Goal: Task Accomplishment & Management: Manage account settings

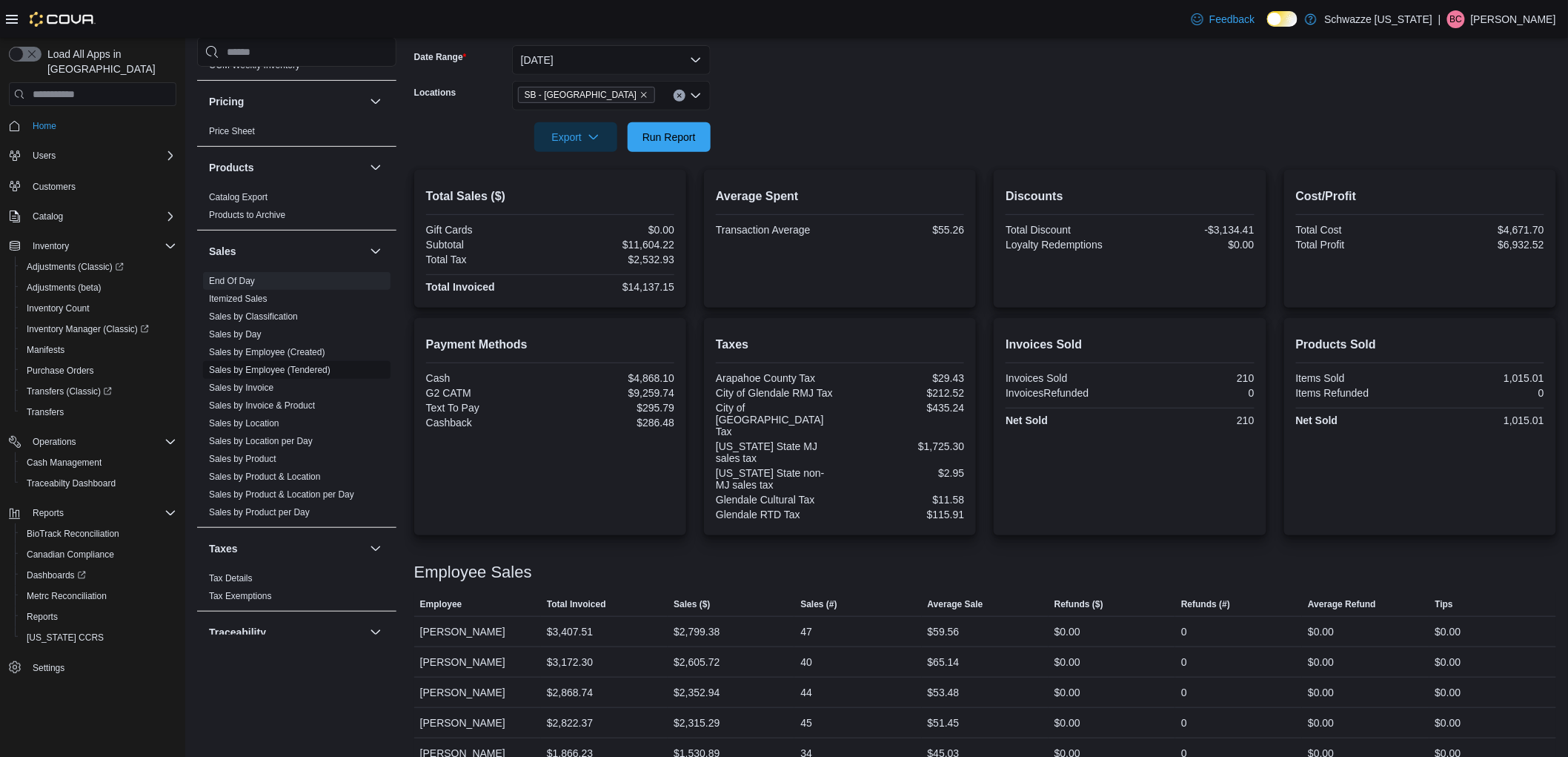
scroll to position [906, 0]
drag, startPoint x: 263, startPoint y: 406, endPoint x: 315, endPoint y: 395, distance: 53.2
click at [263, 406] on link "Sales by Location per Day" at bounding box center [260, 405] width 103 height 10
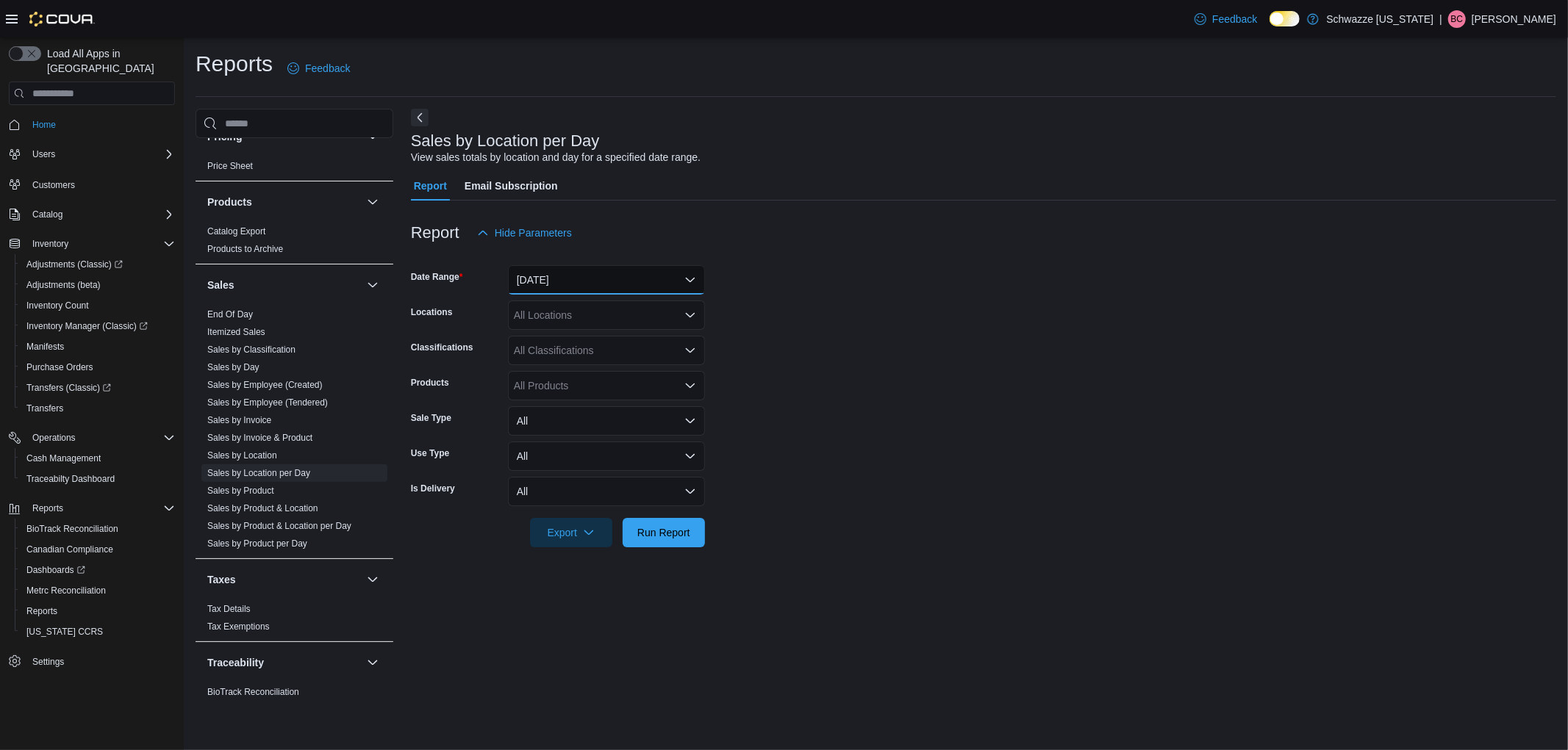
click at [659, 288] on button "[DATE]" at bounding box center [606, 279] width 197 height 29
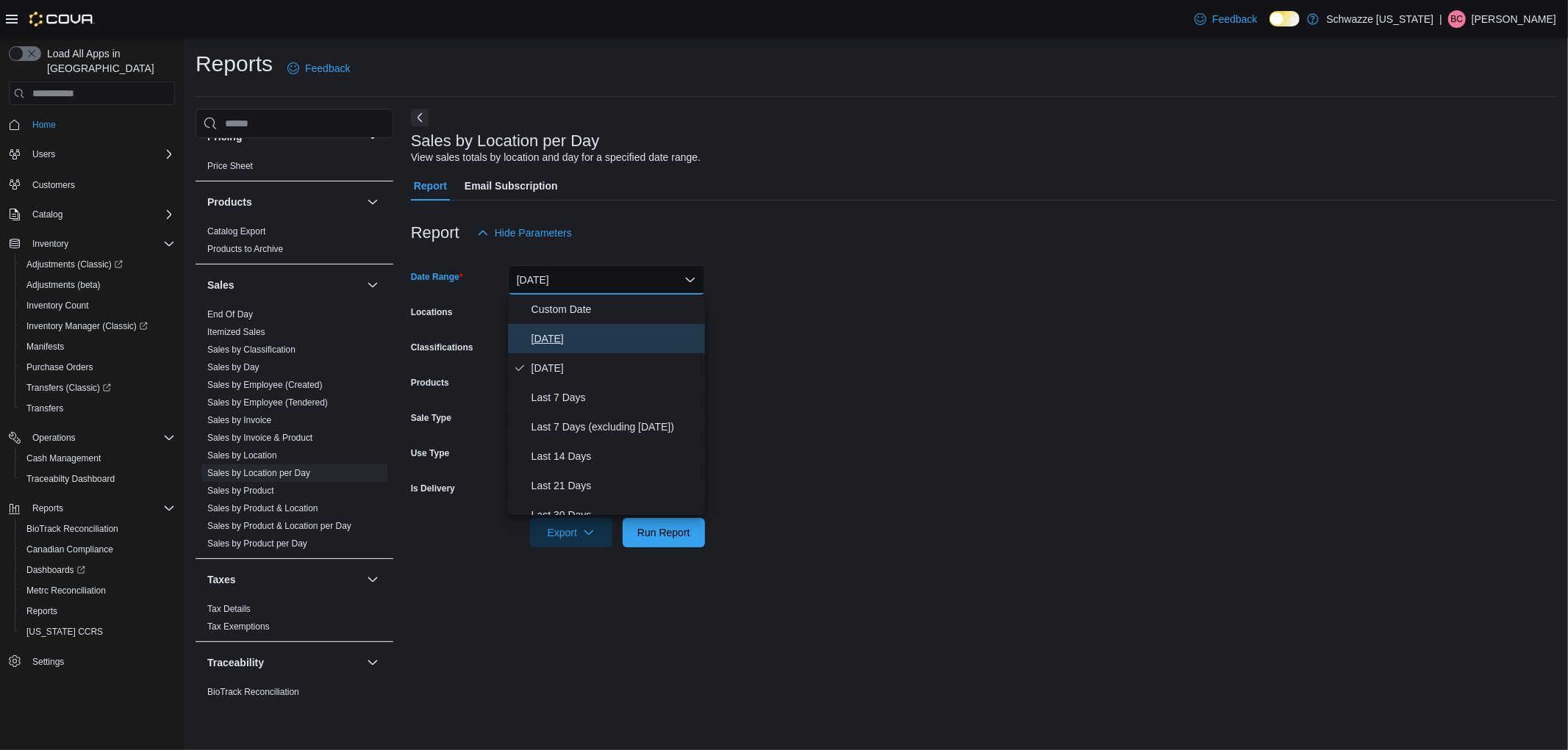
click at [626, 340] on span "[DATE]" at bounding box center [615, 338] width 168 height 17
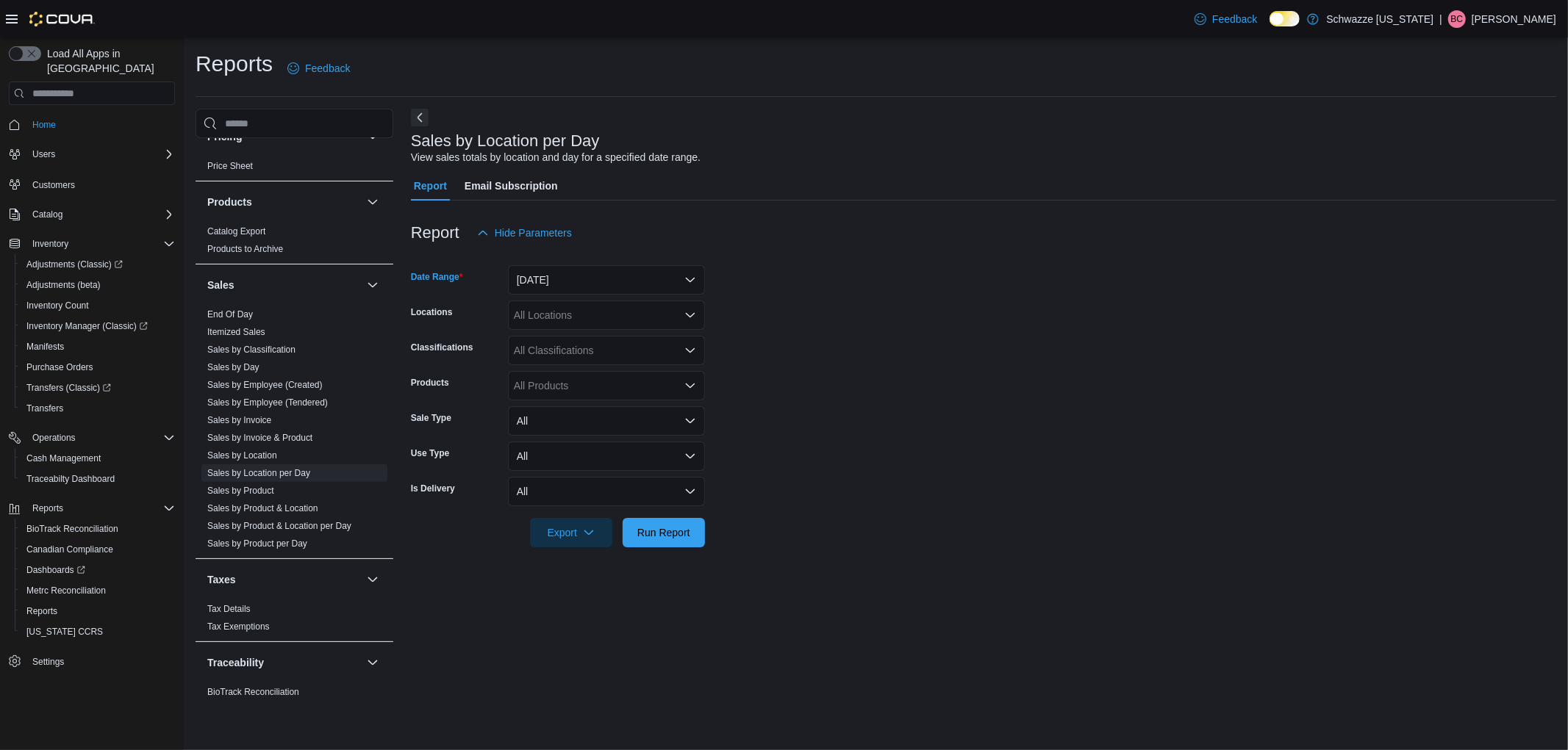
click at [603, 312] on div "All Locations" at bounding box center [606, 315] width 197 height 29
type input "**"
click at [600, 344] on span "SB - [GEOGRAPHIC_DATA]" at bounding box center [612, 340] width 130 height 15
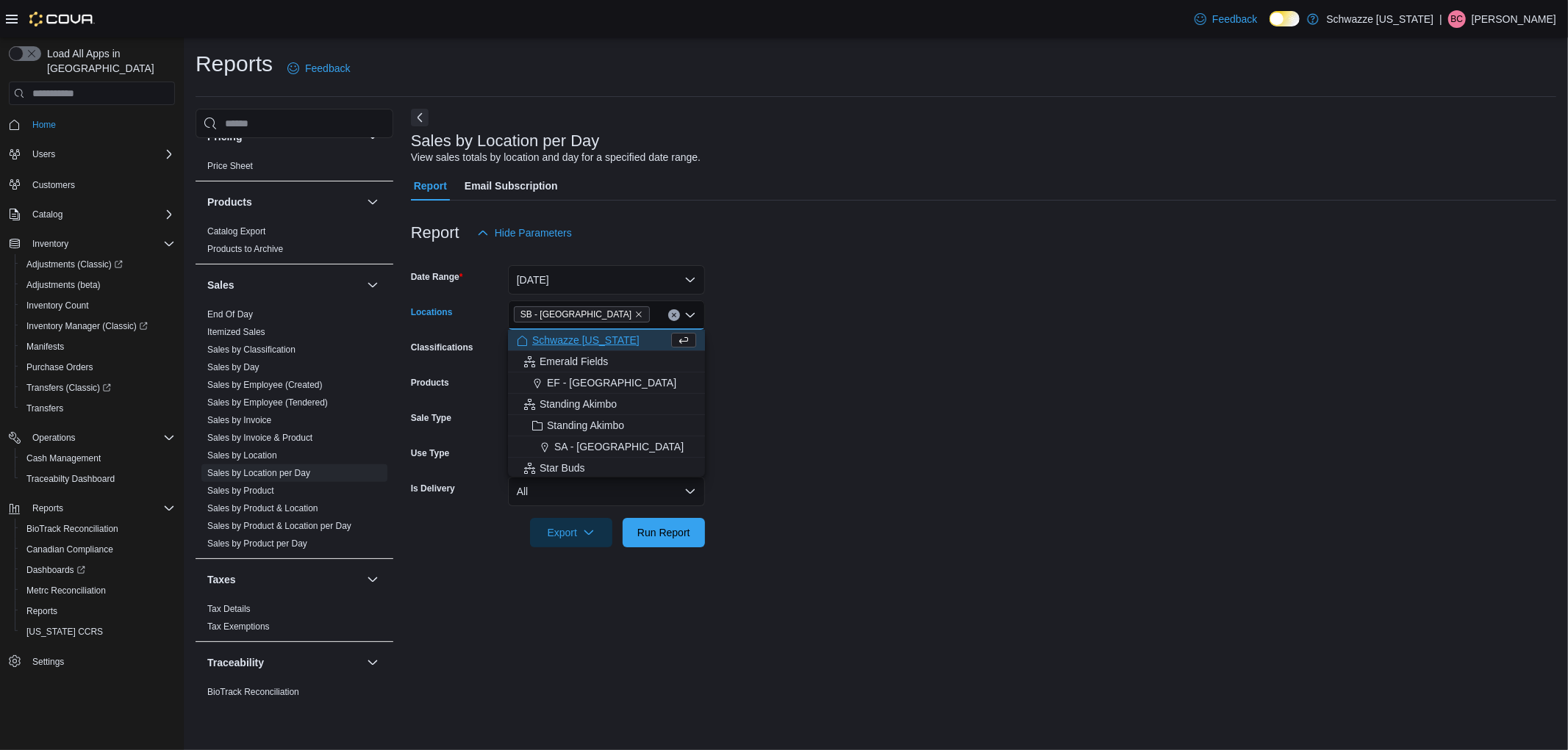
click at [869, 356] on form "Date Range [DATE] Locations [GEOGRAPHIC_DATA] - [GEOGRAPHIC_DATA] Combo box. Se…" at bounding box center [984, 397] width 1145 height 300
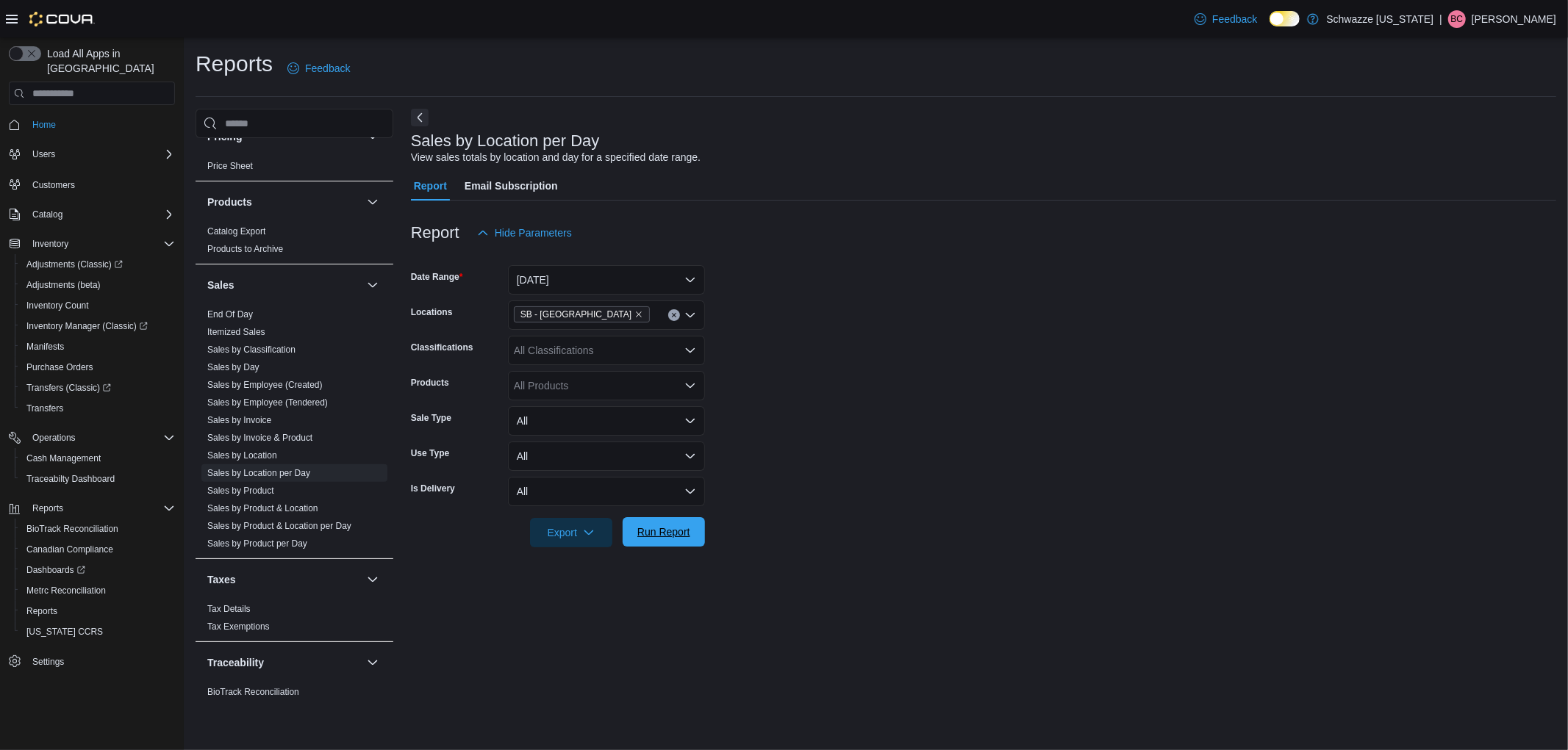
click at [649, 534] on span "Run Report" at bounding box center [663, 531] width 53 height 15
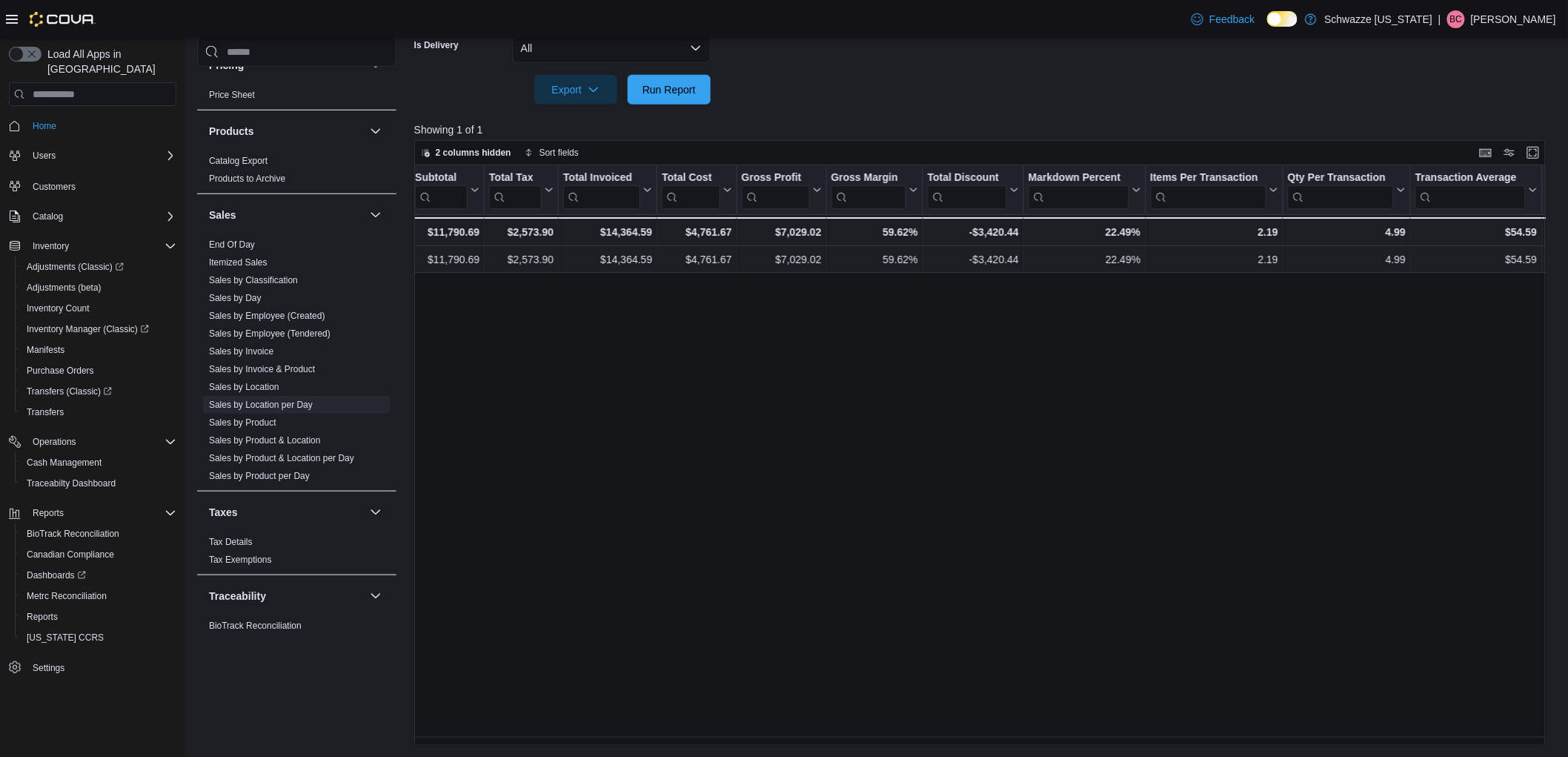
scroll to position [0, 653]
click at [60, 454] on span "Cash Management" at bounding box center [64, 462] width 75 height 17
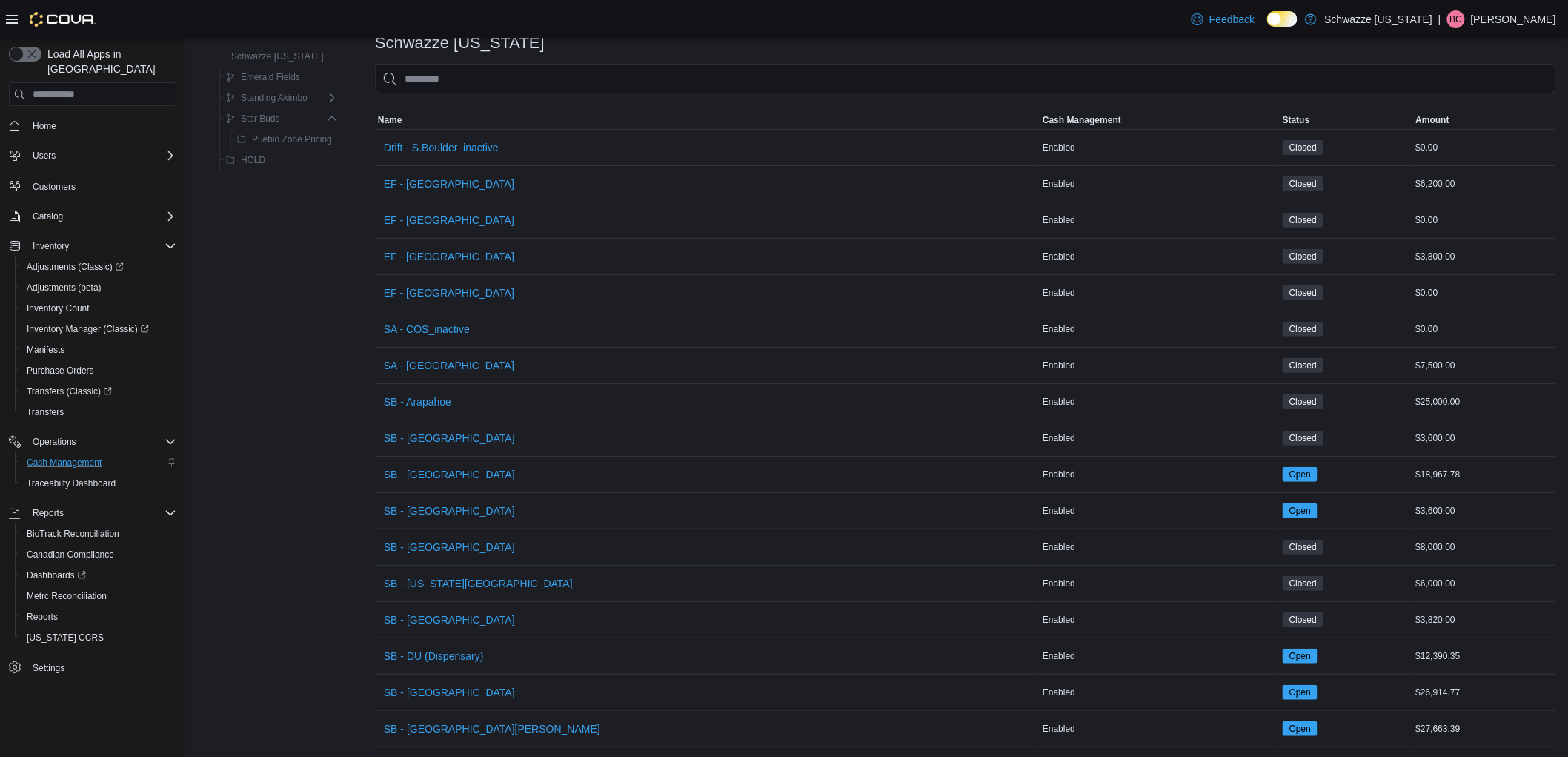
scroll to position [330, 0]
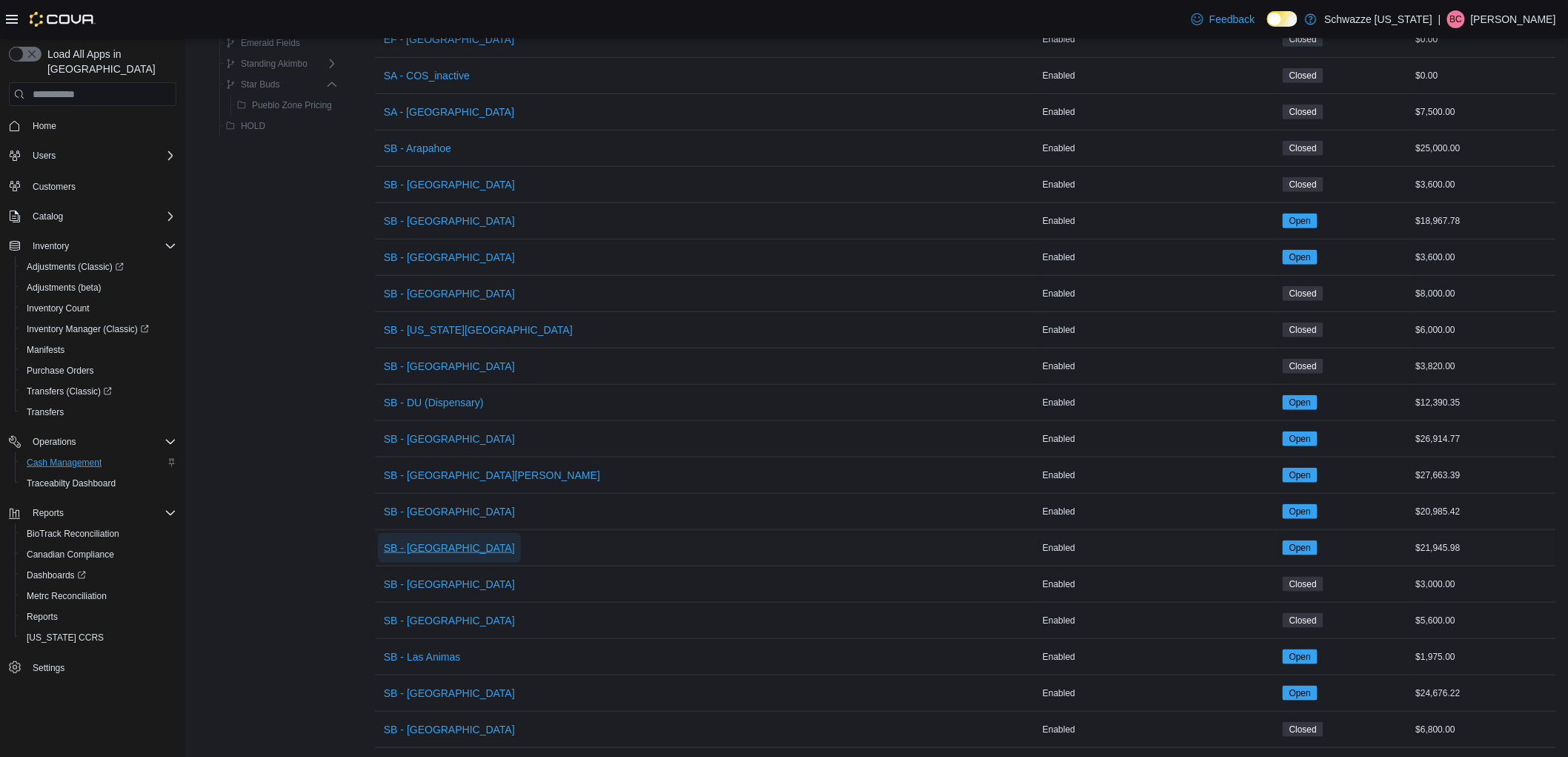
click at [432, 549] on span "SB - [GEOGRAPHIC_DATA]" at bounding box center [449, 548] width 131 height 15
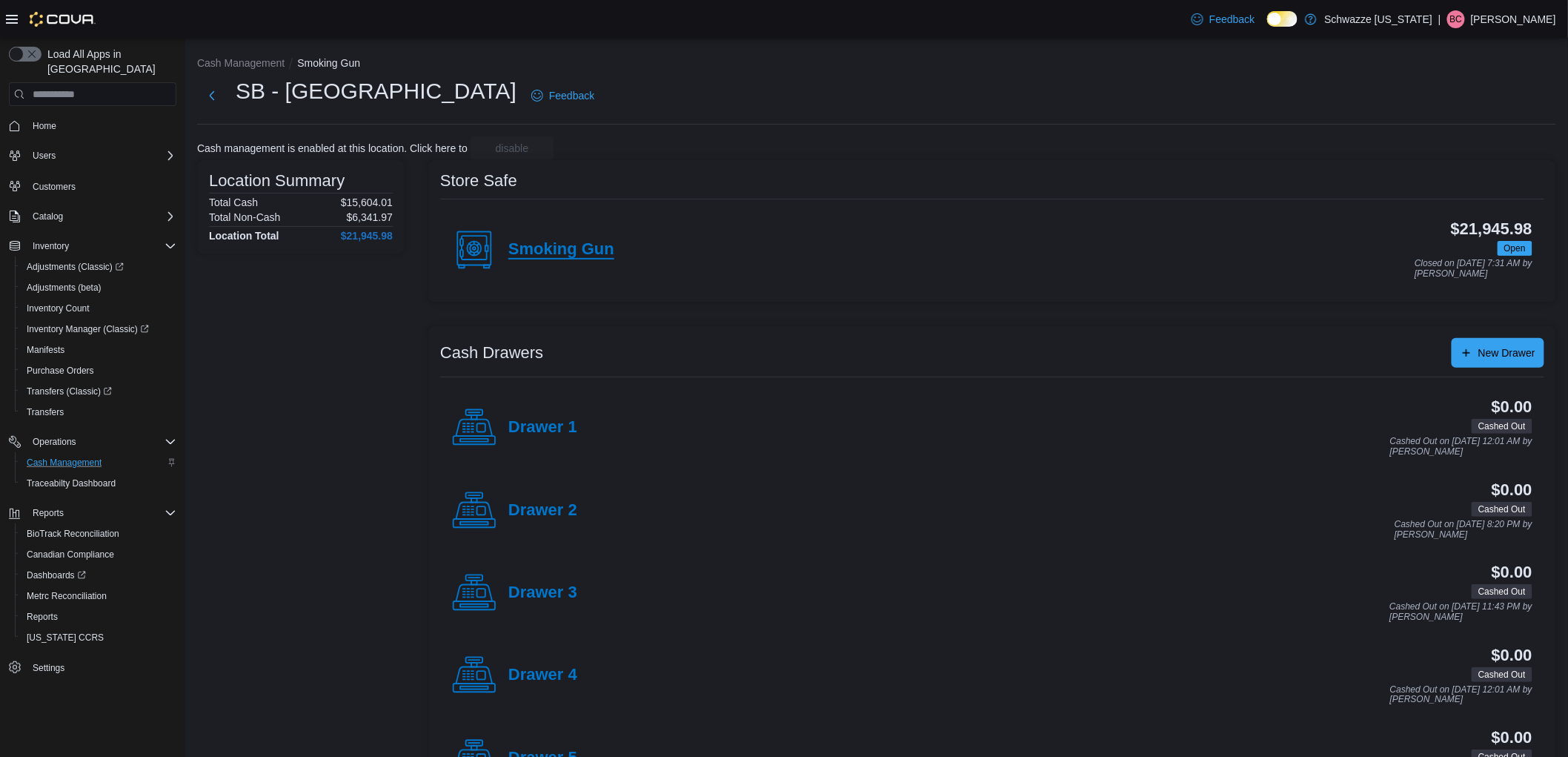
click at [556, 255] on h4 "Smoking Gun" at bounding box center [562, 249] width 106 height 19
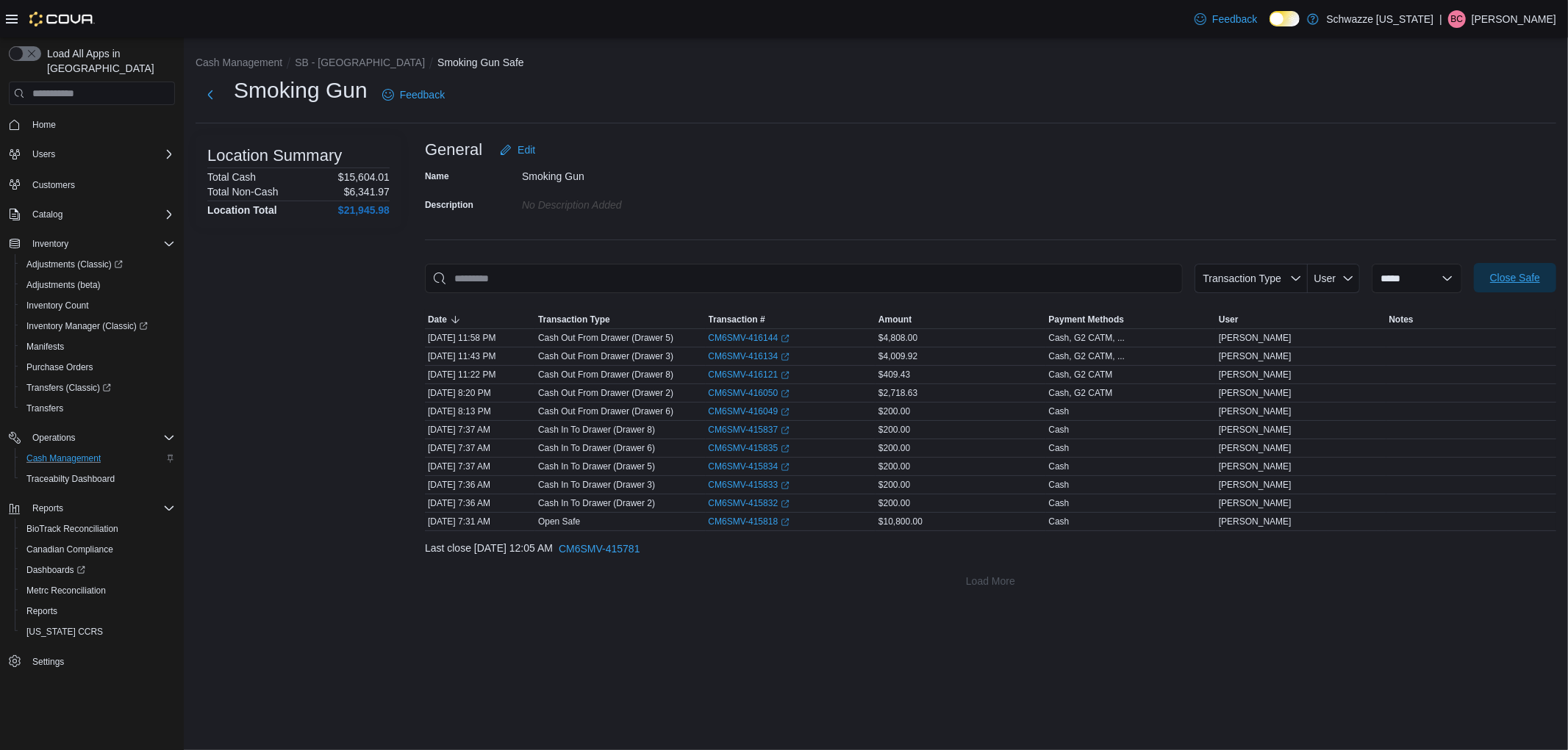
click at [1527, 280] on span "Close Safe" at bounding box center [1514, 278] width 50 height 15
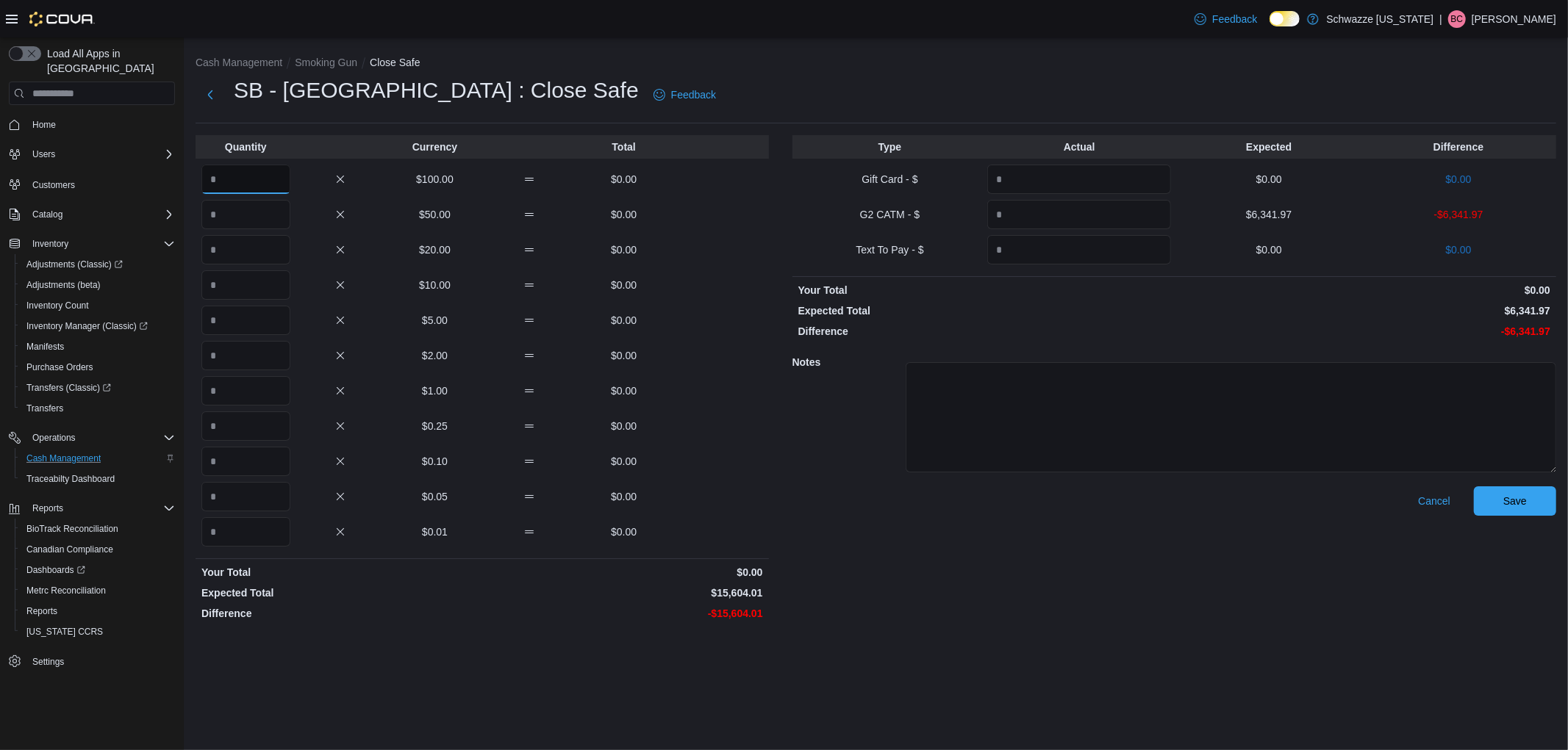
click at [260, 178] on input "Quantity" at bounding box center [246, 179] width 89 height 29
type input "***"
click at [244, 392] on input "Quantity" at bounding box center [246, 391] width 89 height 29
type input "*"
click at [250, 531] on input "Quantity" at bounding box center [246, 531] width 89 height 29
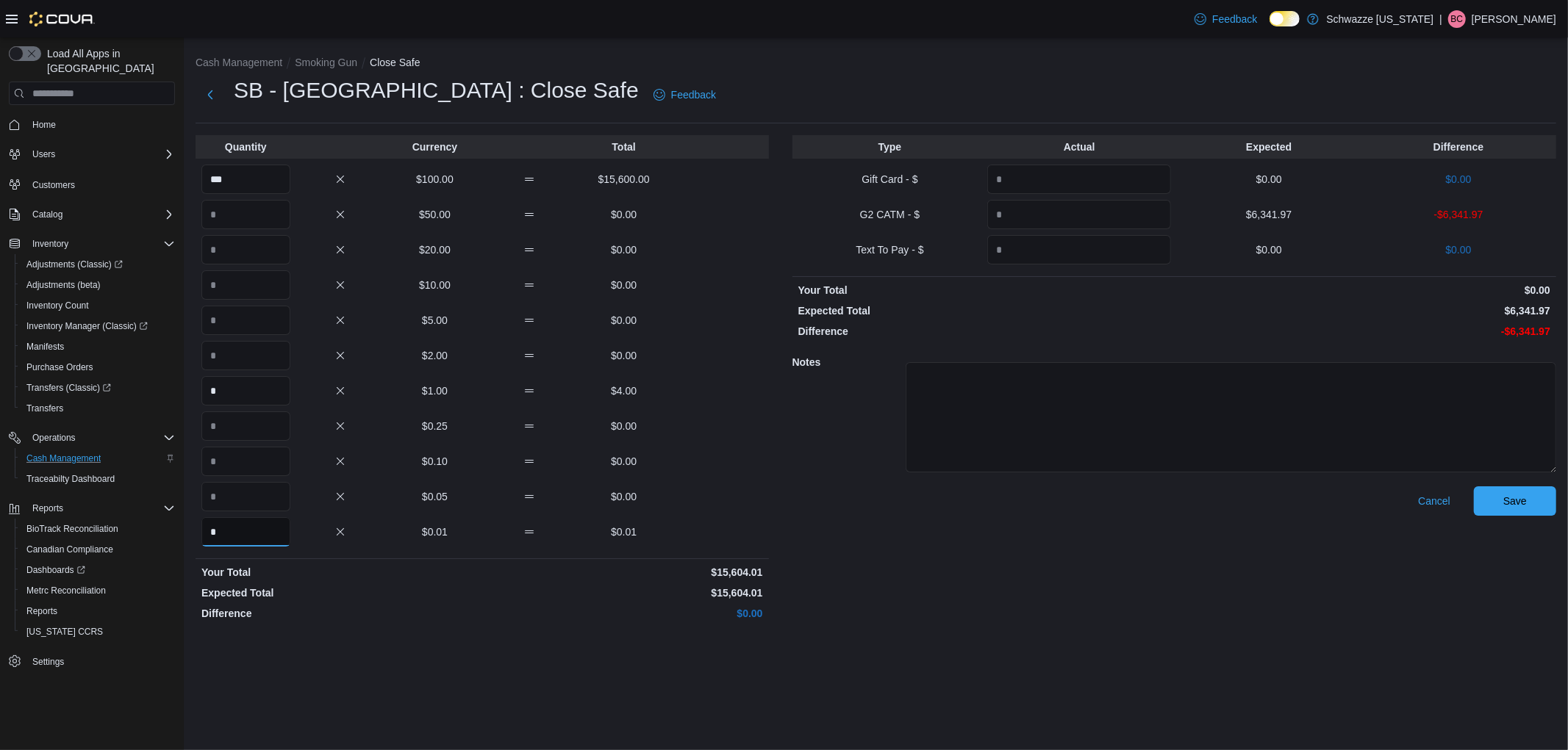
type input "*"
click at [1019, 207] on input "Quantity" at bounding box center [1079, 214] width 184 height 29
type input "*******"
click at [1504, 505] on span "Save" at bounding box center [1515, 501] width 24 height 15
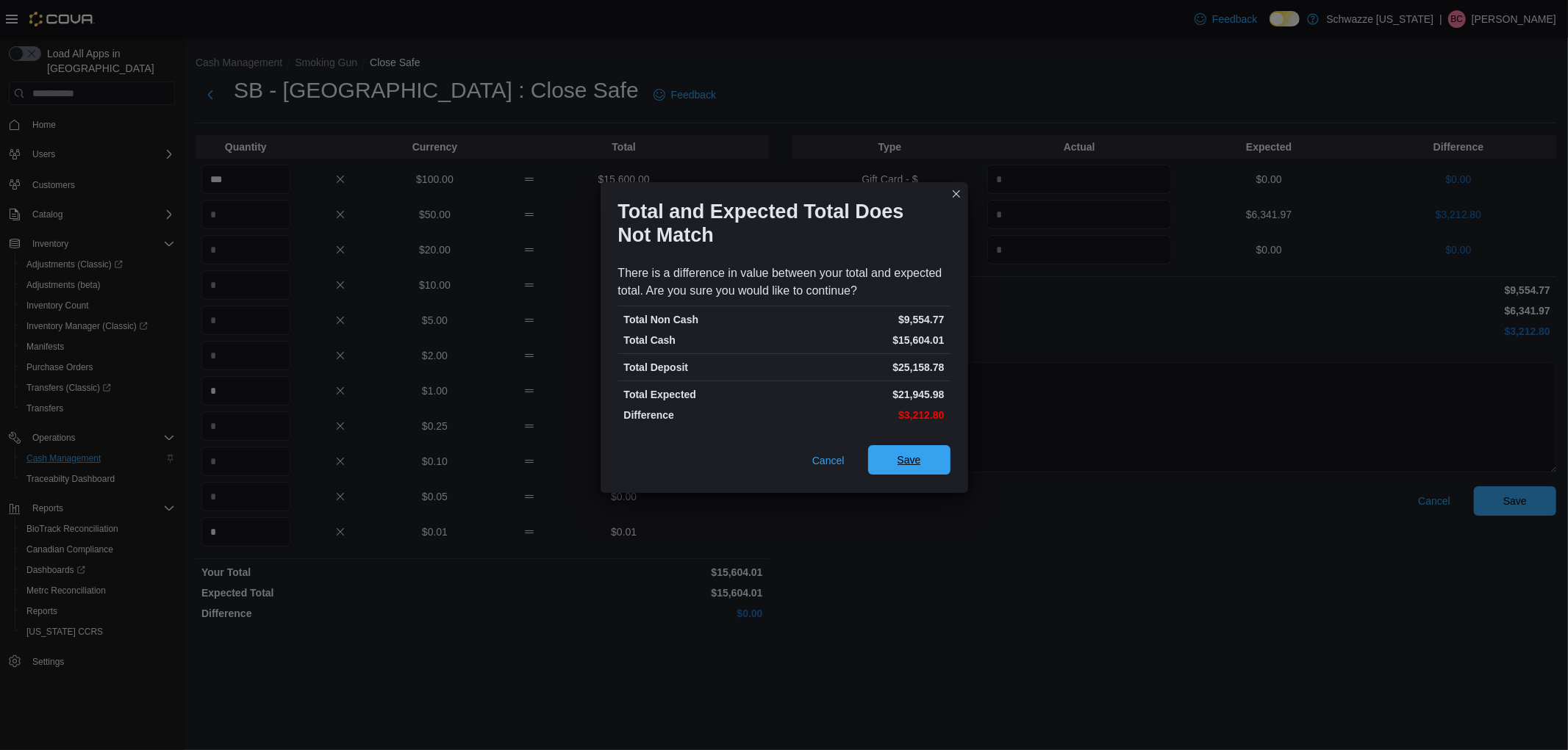
click at [902, 466] on span "Save" at bounding box center [909, 460] width 24 height 15
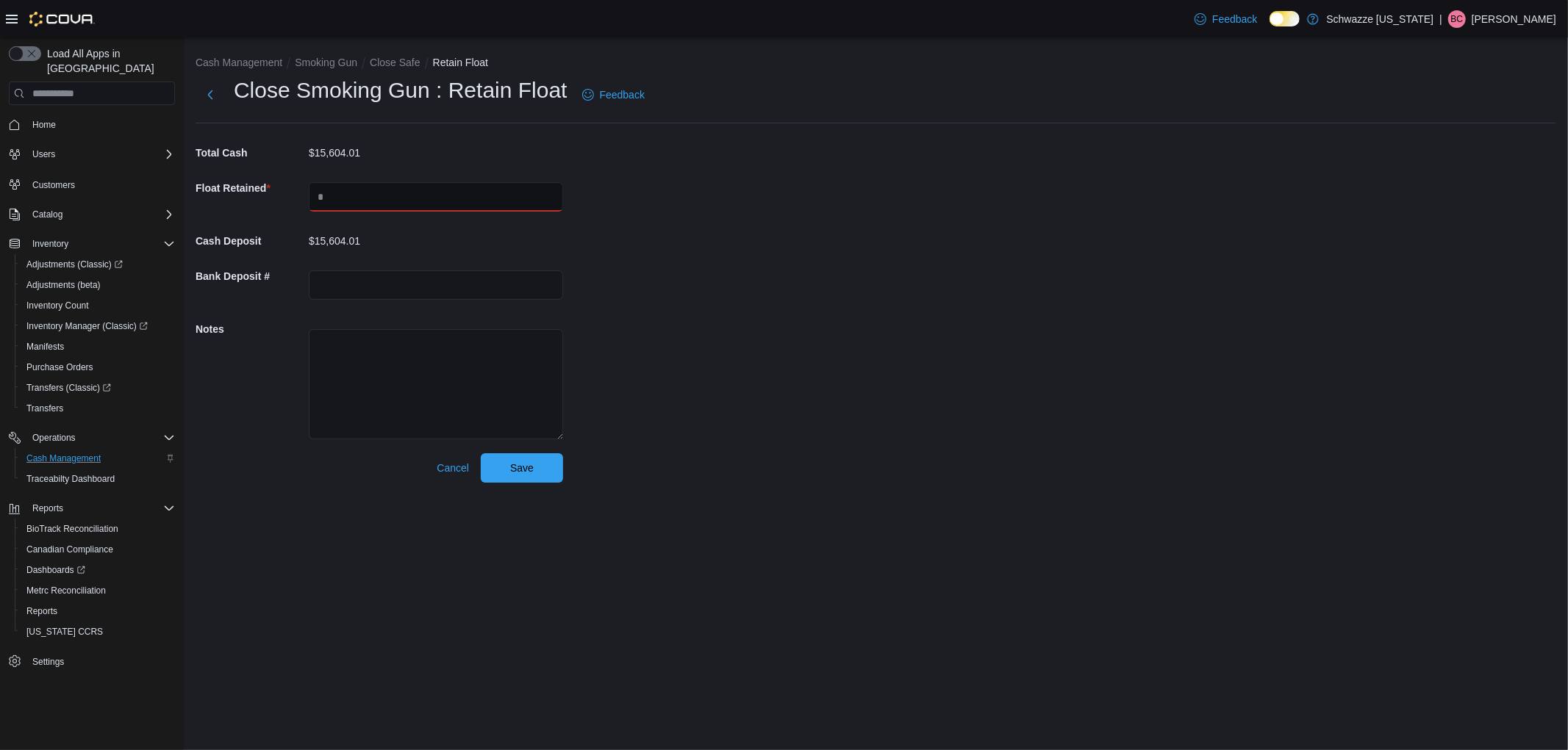
click at [353, 200] on input "text" at bounding box center [436, 197] width 254 height 29
type input "*****"
click at [391, 273] on input "text" at bounding box center [436, 285] width 254 height 29
type input "**********"
click at [555, 472] on button "Save" at bounding box center [522, 467] width 83 height 29
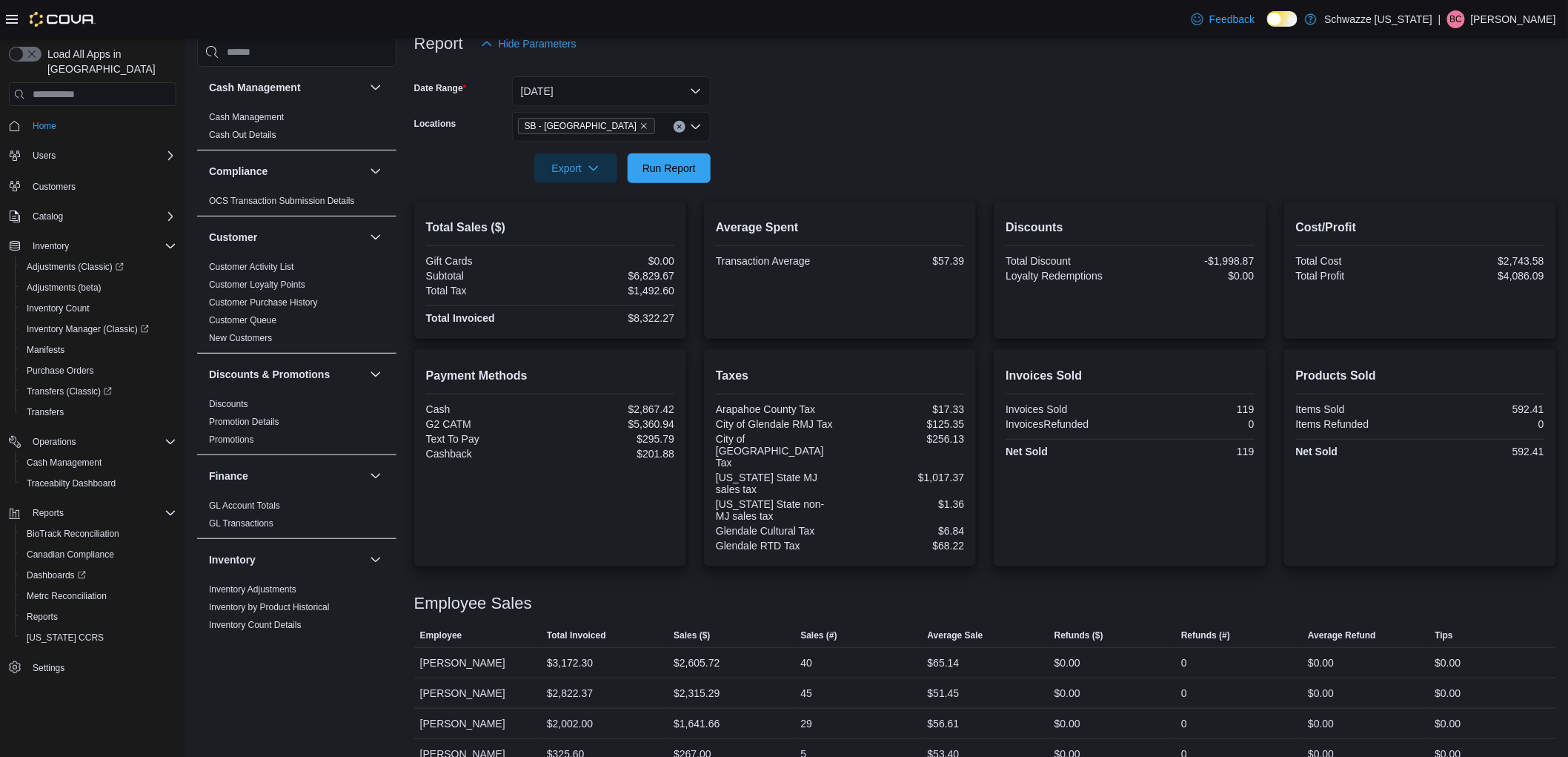
scroll to position [576, 0]
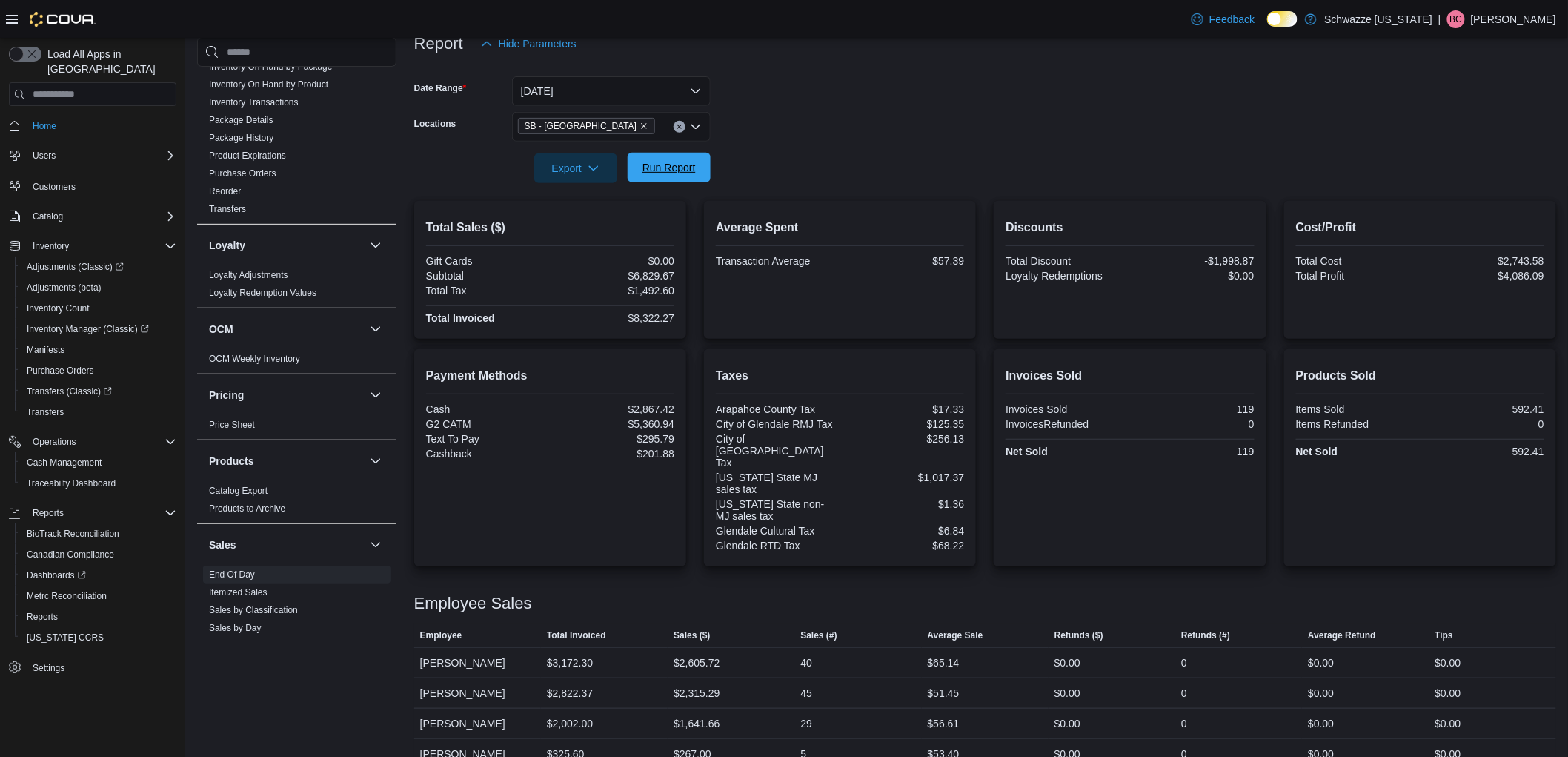
click at [697, 157] on span "Run Report" at bounding box center [669, 168] width 65 height 29
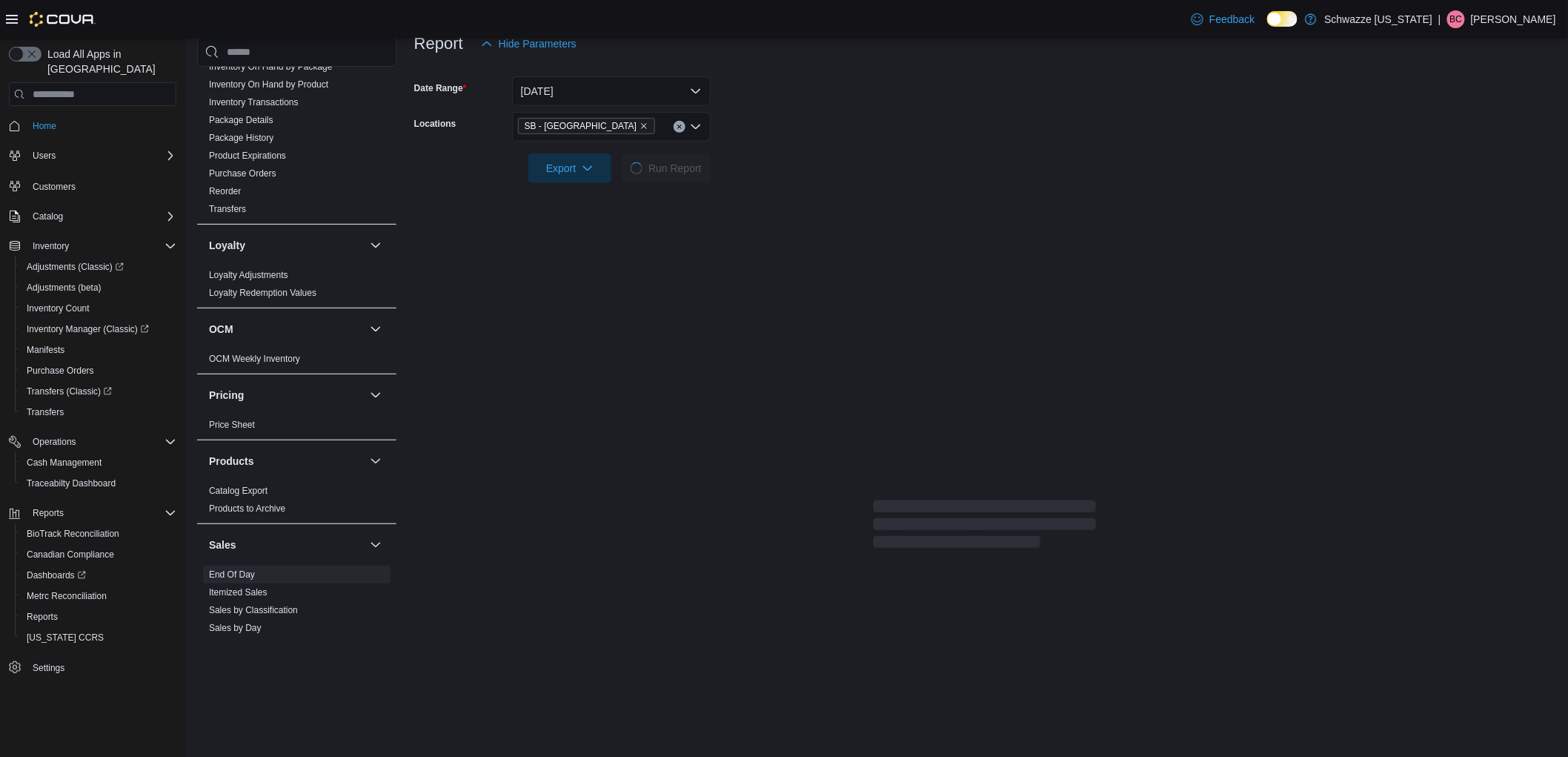
scroll to position [30, 0]
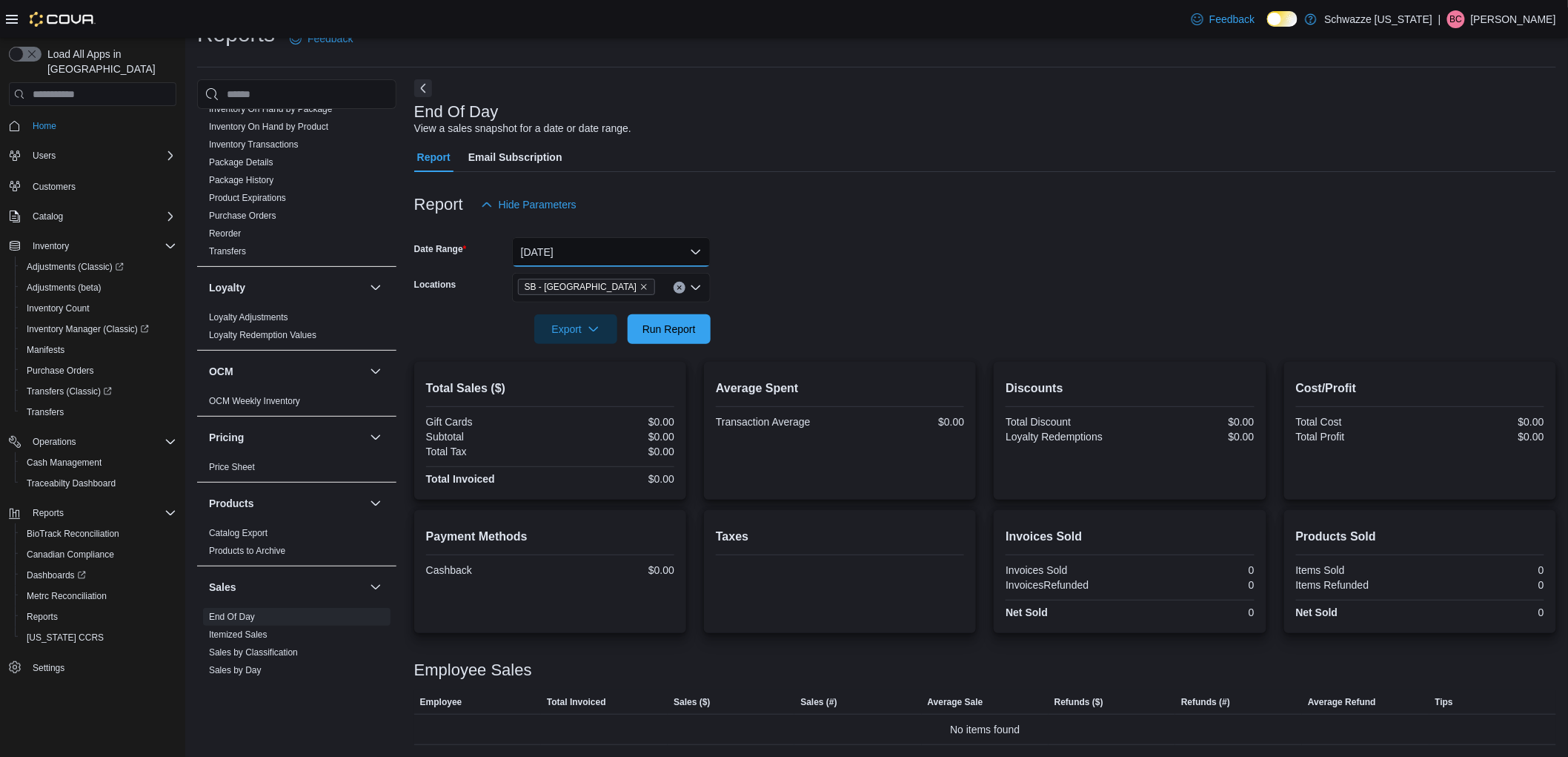
click at [650, 254] on button "[DATE]" at bounding box center [611, 252] width 199 height 29
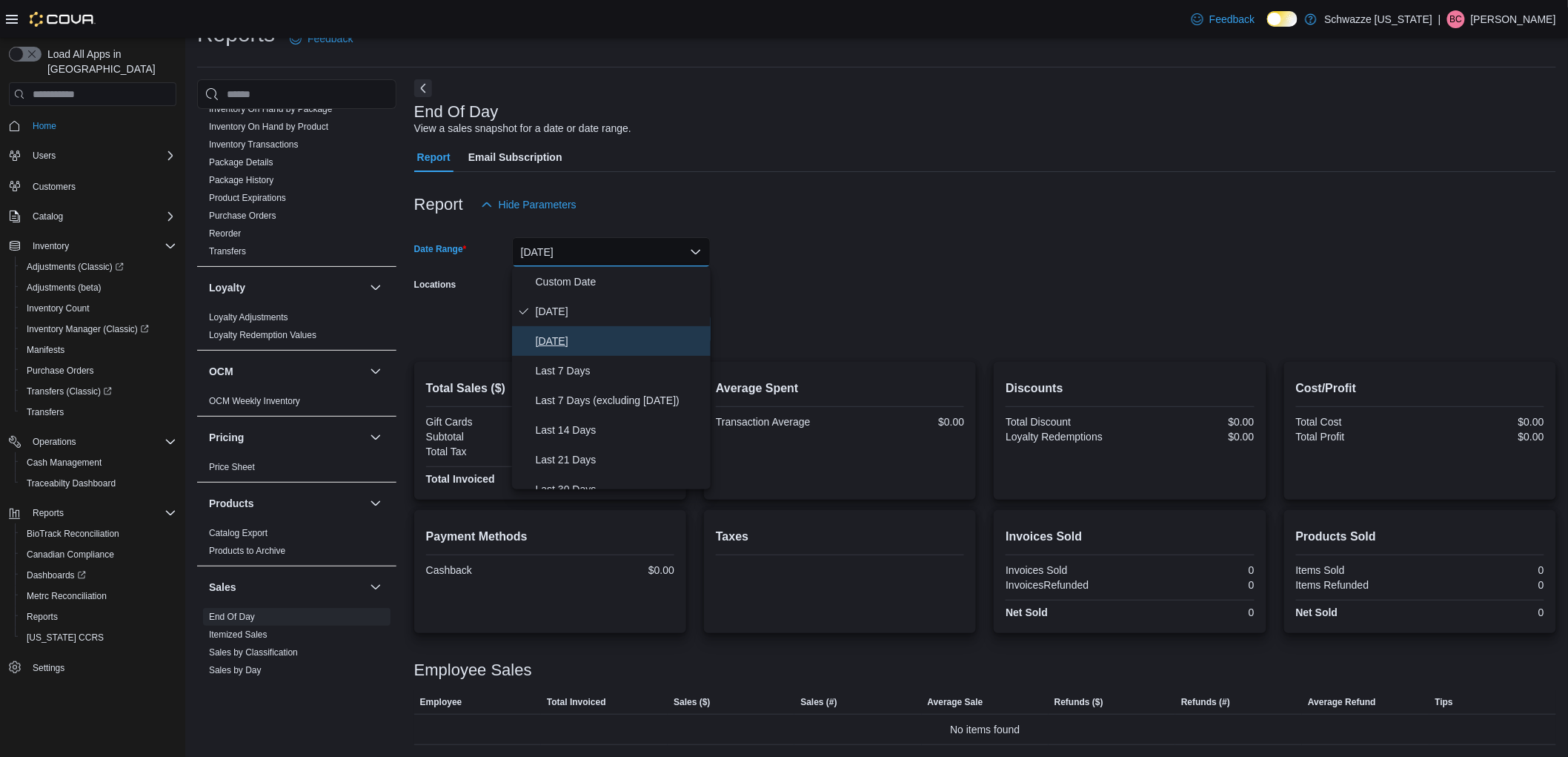
click at [582, 347] on span "[DATE]" at bounding box center [620, 341] width 169 height 17
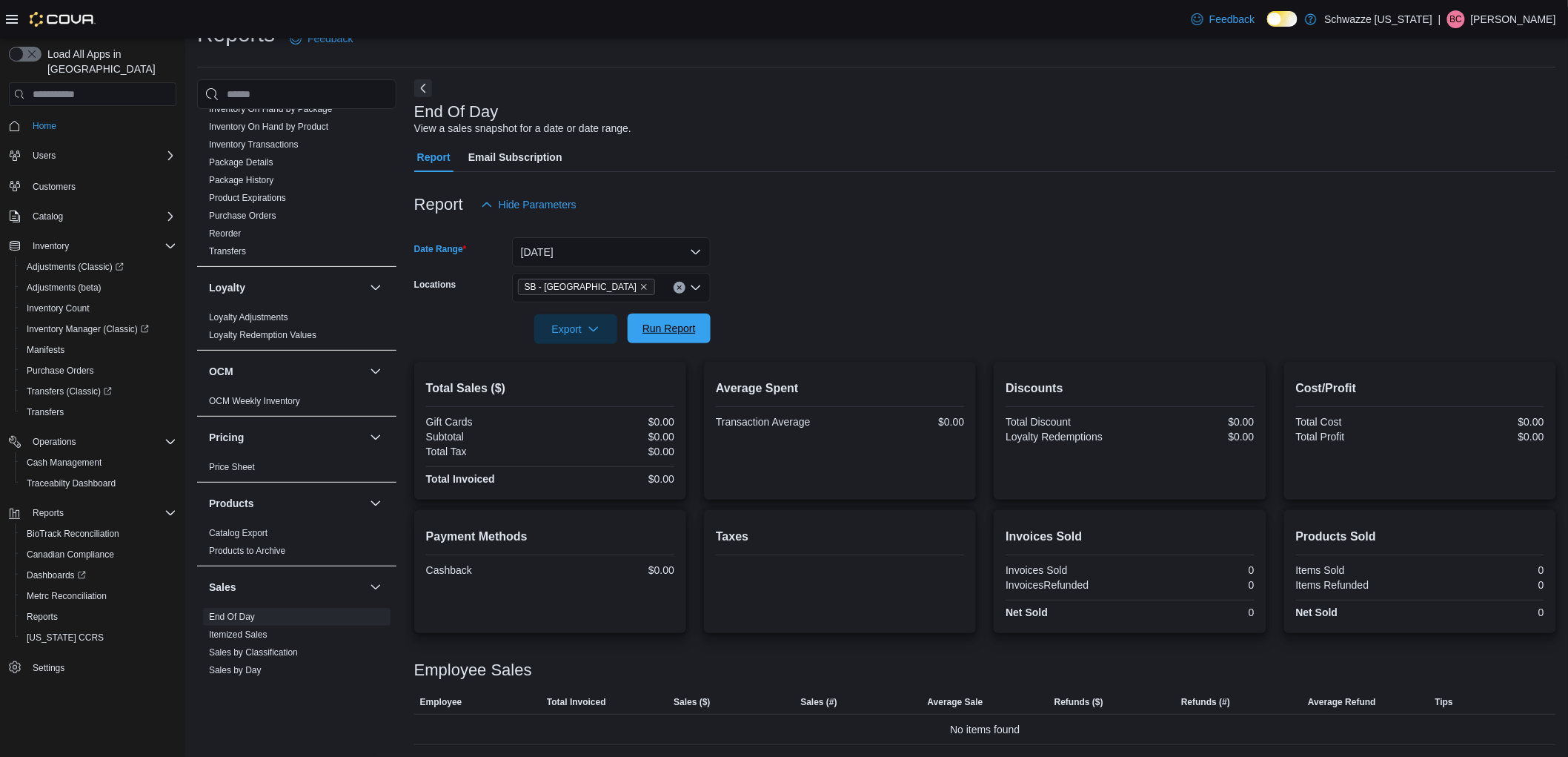
click at [648, 326] on span "Run Report" at bounding box center [669, 329] width 53 height 15
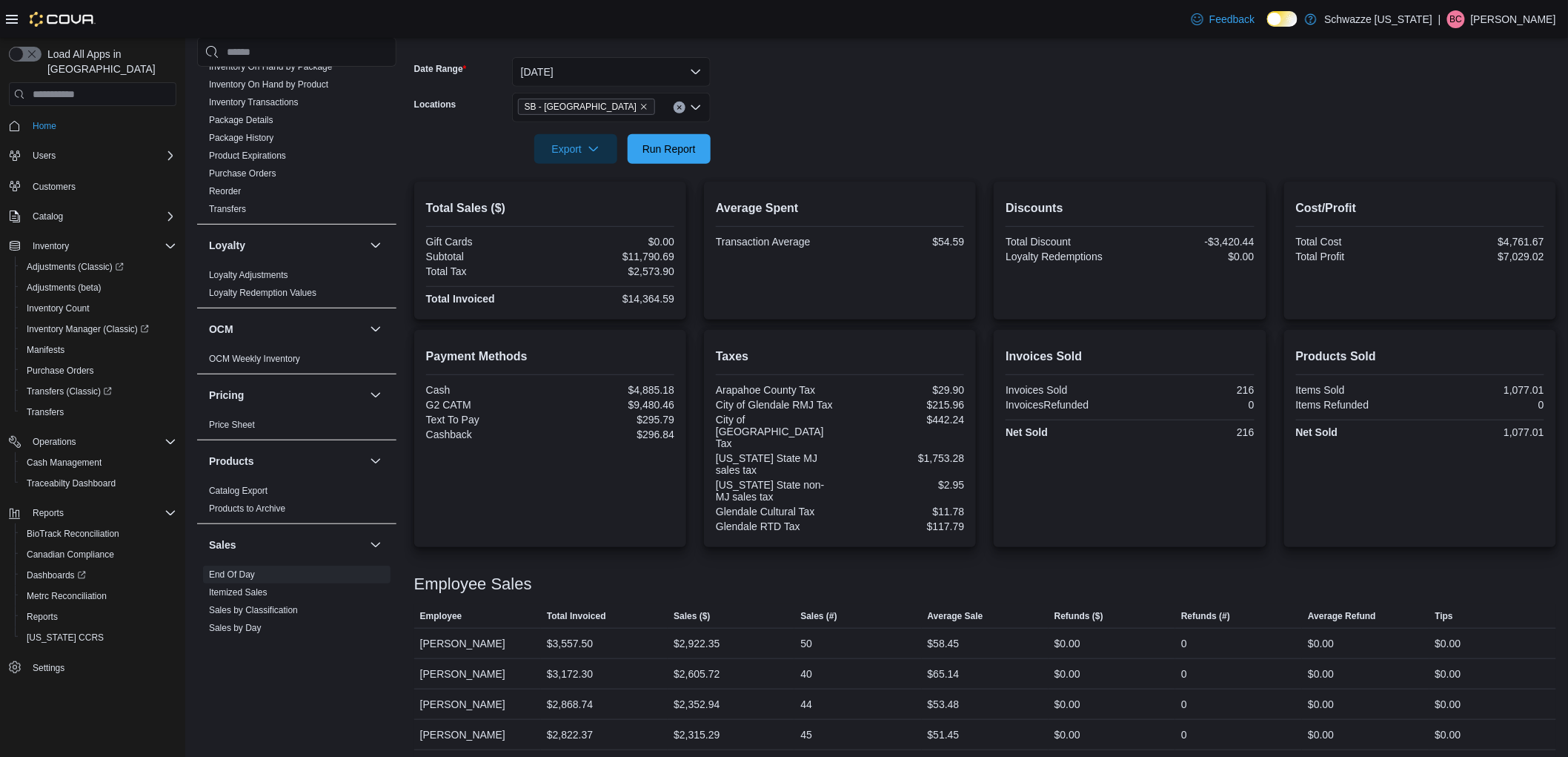
scroll to position [222, 0]
